Goal: Task Accomplishment & Management: Use online tool/utility

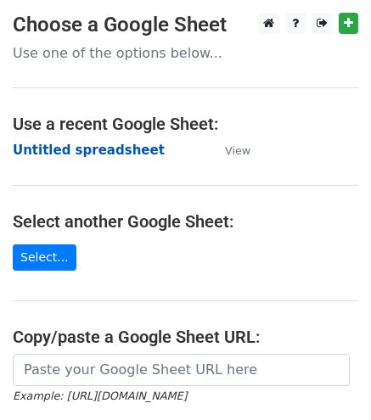
click at [75, 149] on strong "Untitled spreadsheet" at bounding box center [89, 150] width 152 height 15
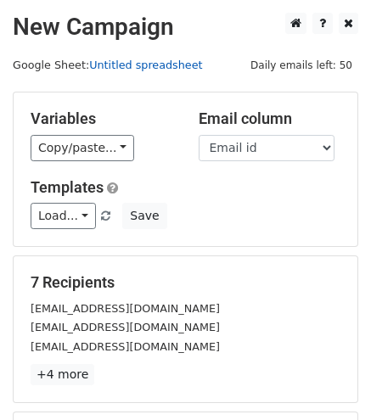
click at [144, 67] on link "Untitled spreadsheet" at bounding box center [145, 65] width 113 height 13
click at [250, 185] on h5 "Templates" at bounding box center [186, 187] width 310 height 19
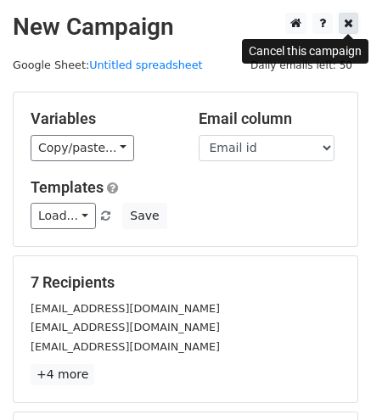
click at [351, 25] on icon at bounding box center [348, 23] width 9 height 12
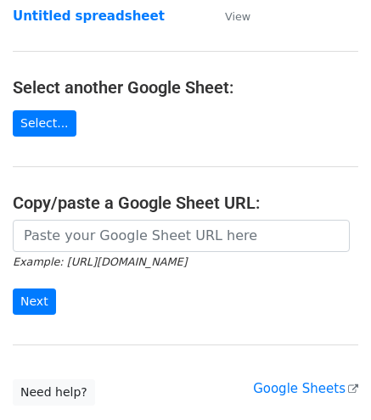
scroll to position [140, 0]
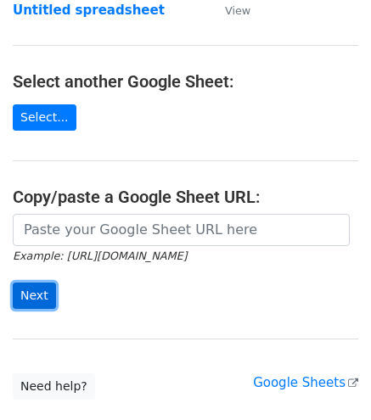
click at [35, 295] on input "Next" at bounding box center [34, 296] width 43 height 26
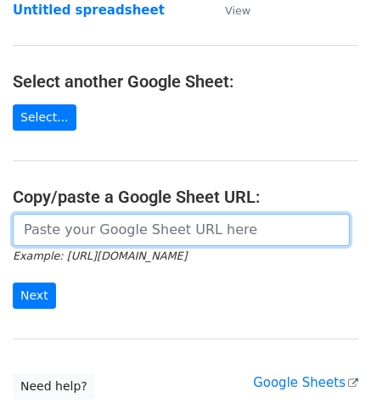
click at [54, 229] on input "url" at bounding box center [181, 230] width 337 height 32
paste input "[URL][DOMAIN_NAME]"
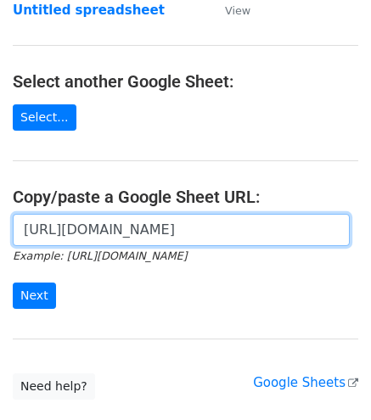
scroll to position [0, 381]
type input "[URL][DOMAIN_NAME]"
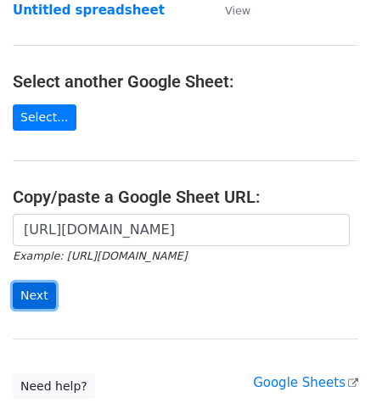
scroll to position [0, 0]
click at [36, 294] on input "Next" at bounding box center [34, 296] width 43 height 26
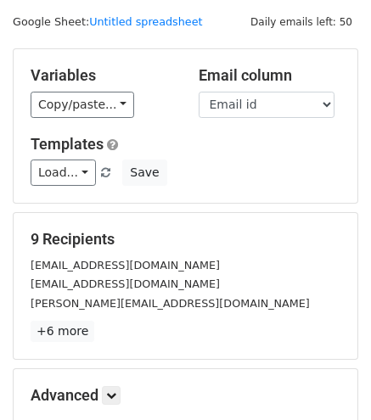
scroll to position [28, 0]
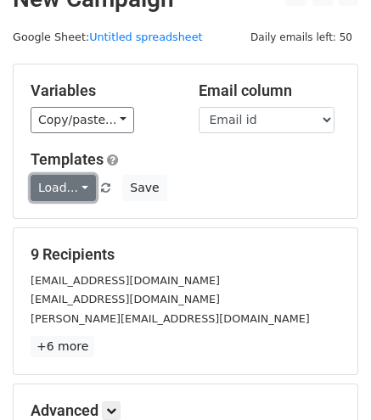
click at [76, 183] on link "Load..." at bounding box center [63, 188] width 65 height 26
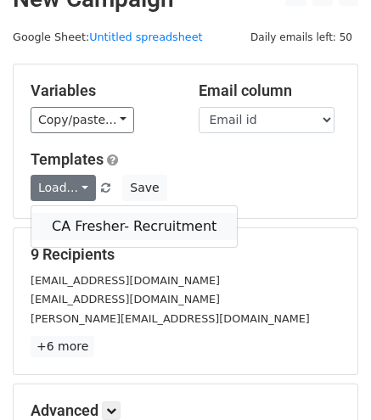
click at [85, 230] on link "CA Fresher- Recruitment" at bounding box center [134, 226] width 206 height 27
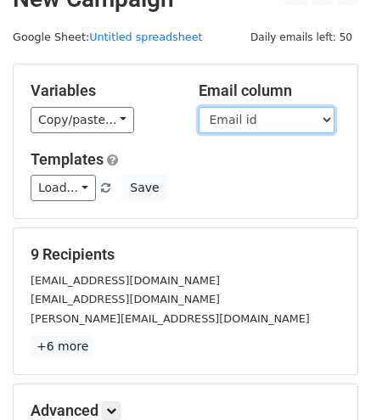
click at [326, 116] on select "Name Email id" at bounding box center [267, 120] width 136 height 26
click at [199, 107] on select "Name Email id" at bounding box center [267, 120] width 136 height 26
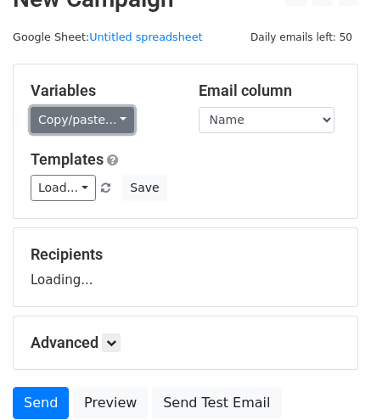
click at [109, 121] on link "Copy/paste..." at bounding box center [83, 120] width 104 height 26
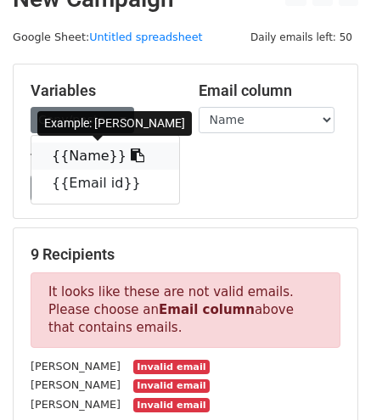
click at [131, 159] on icon at bounding box center [138, 156] width 14 height 14
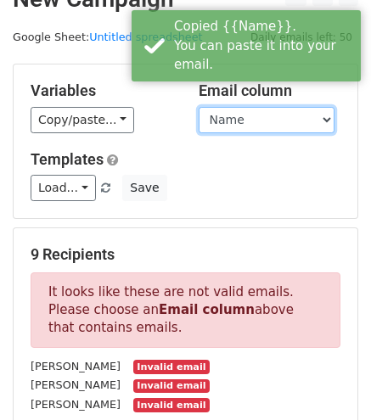
click at [285, 119] on select "Name Email id" at bounding box center [267, 120] width 136 height 26
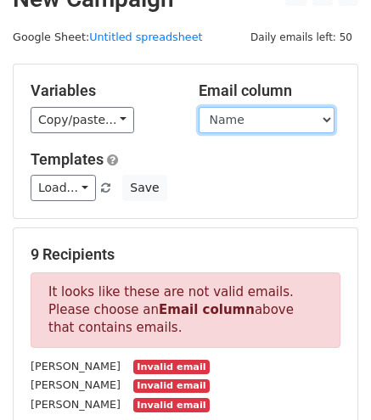
select select "Email id"
click at [199, 107] on select "Name Email id" at bounding box center [267, 120] width 136 height 26
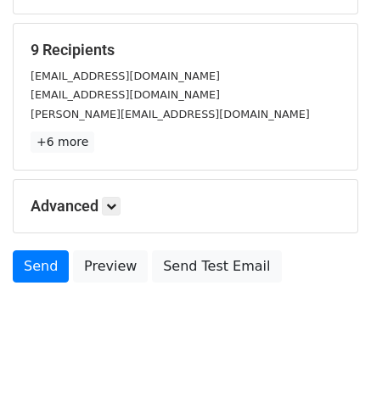
scroll to position [236, 0]
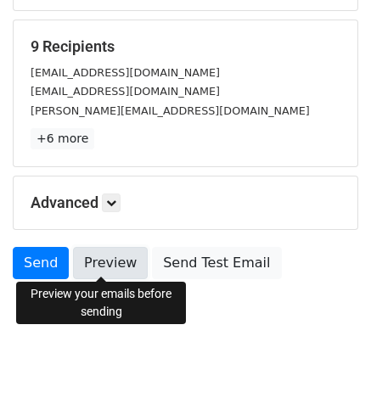
click at [110, 258] on link "Preview" at bounding box center [110, 263] width 75 height 32
